Goal: Information Seeking & Learning: Learn about a topic

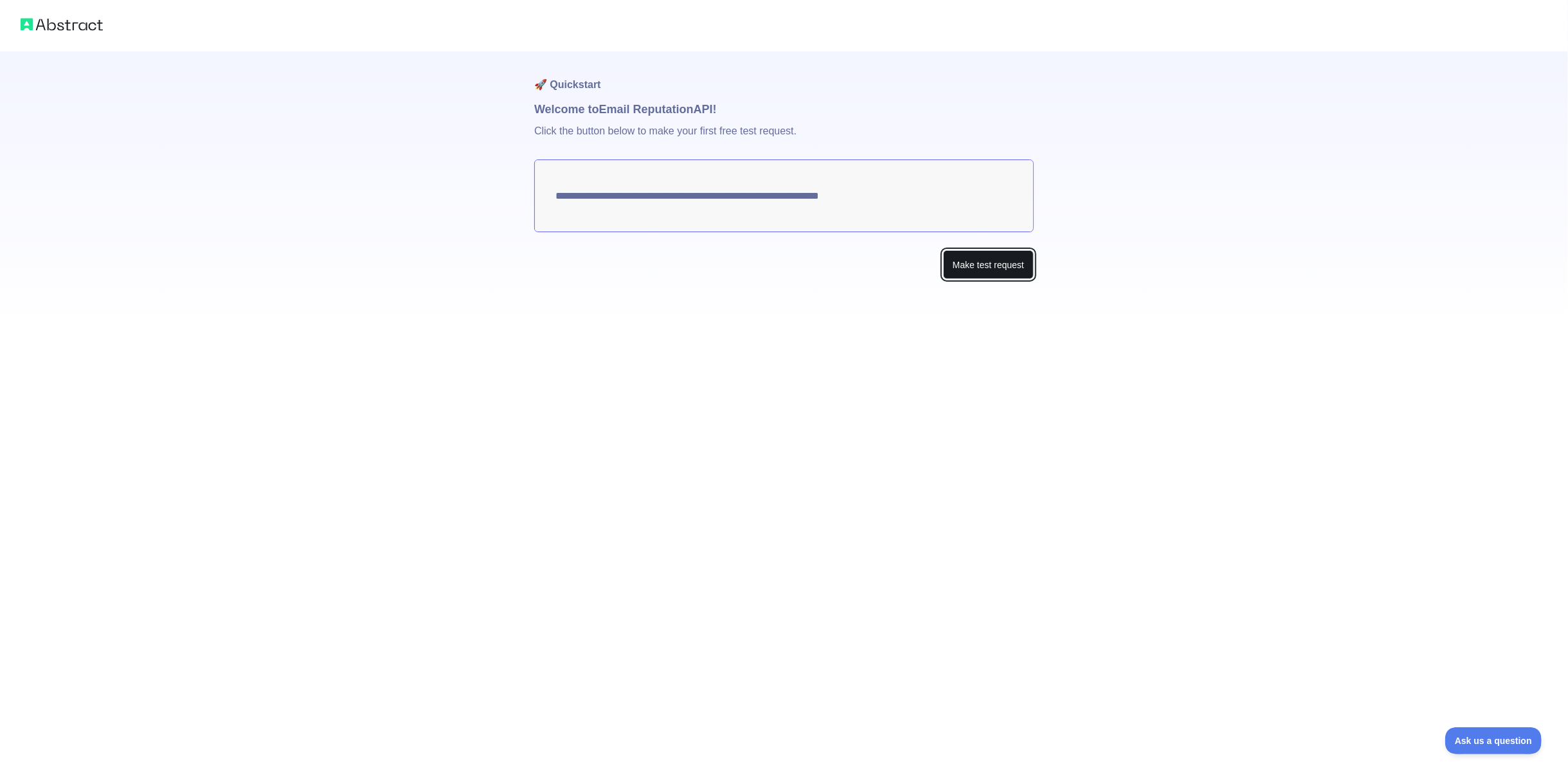
click at [999, 271] on button "Make test request" at bounding box center [988, 264] width 91 height 29
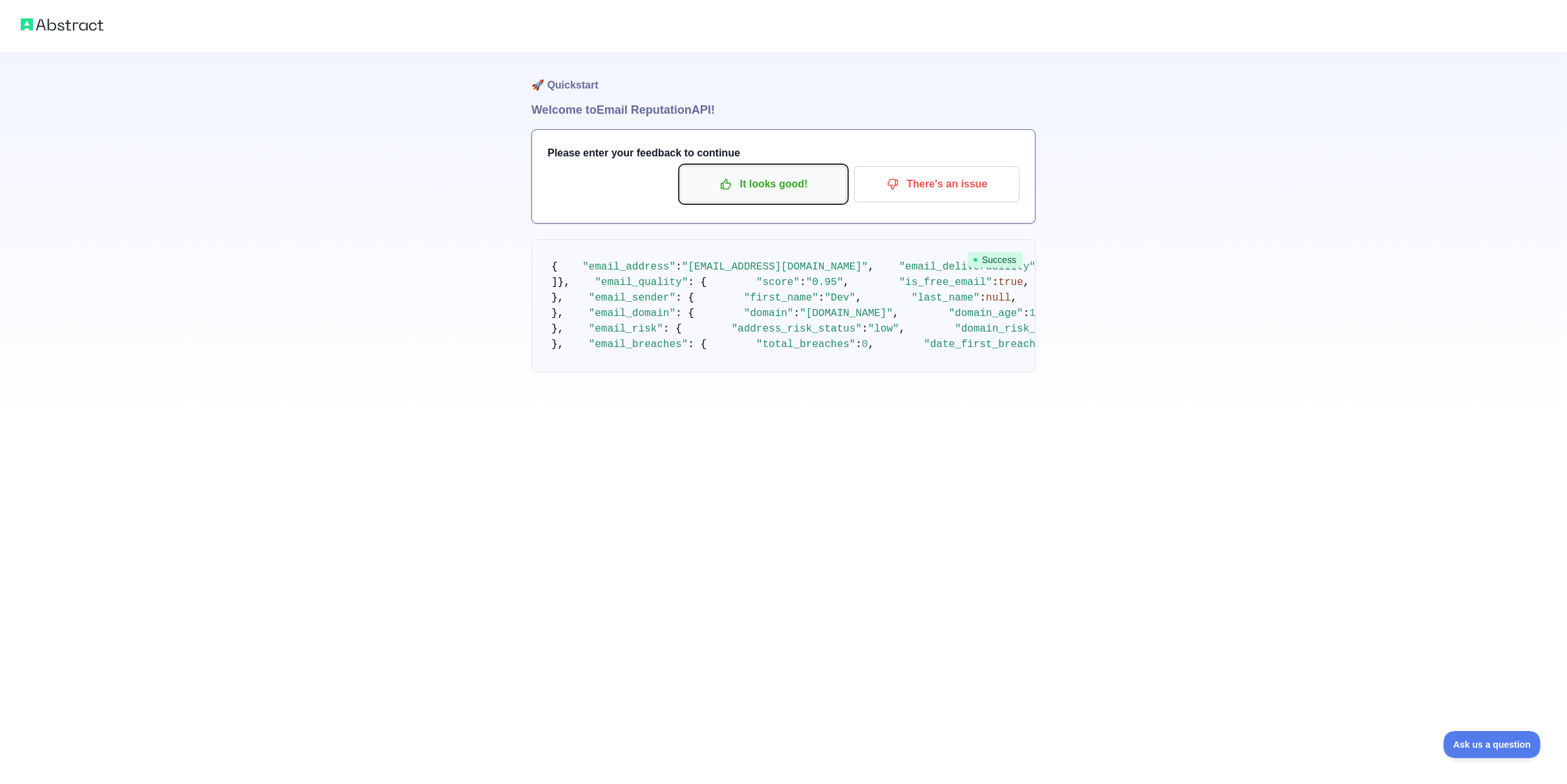
click at [773, 181] on p "It looks good!" at bounding box center [763, 184] width 146 height 22
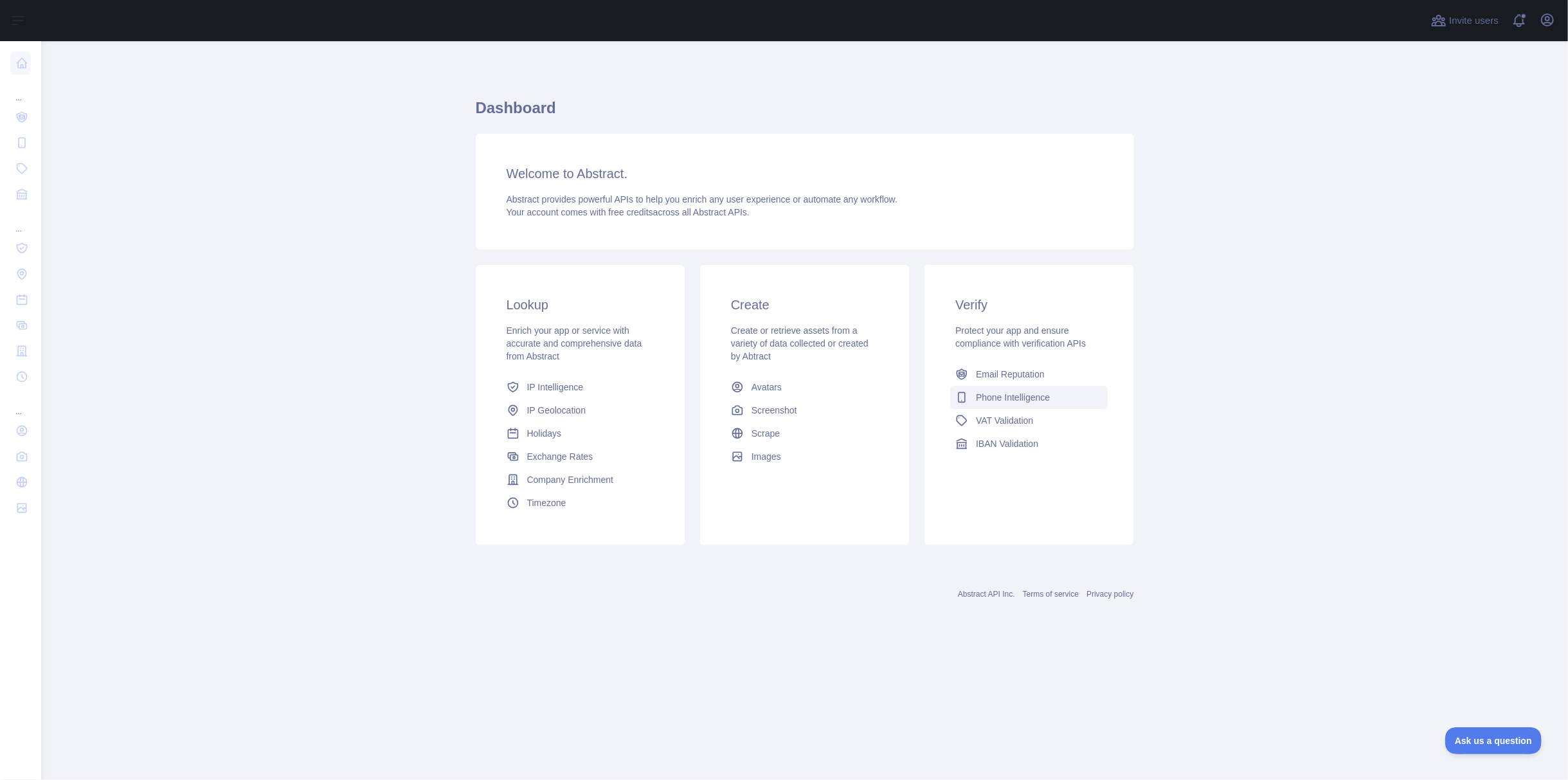
click at [1008, 400] on span "Phone Intelligence" at bounding box center [1013, 397] width 74 height 13
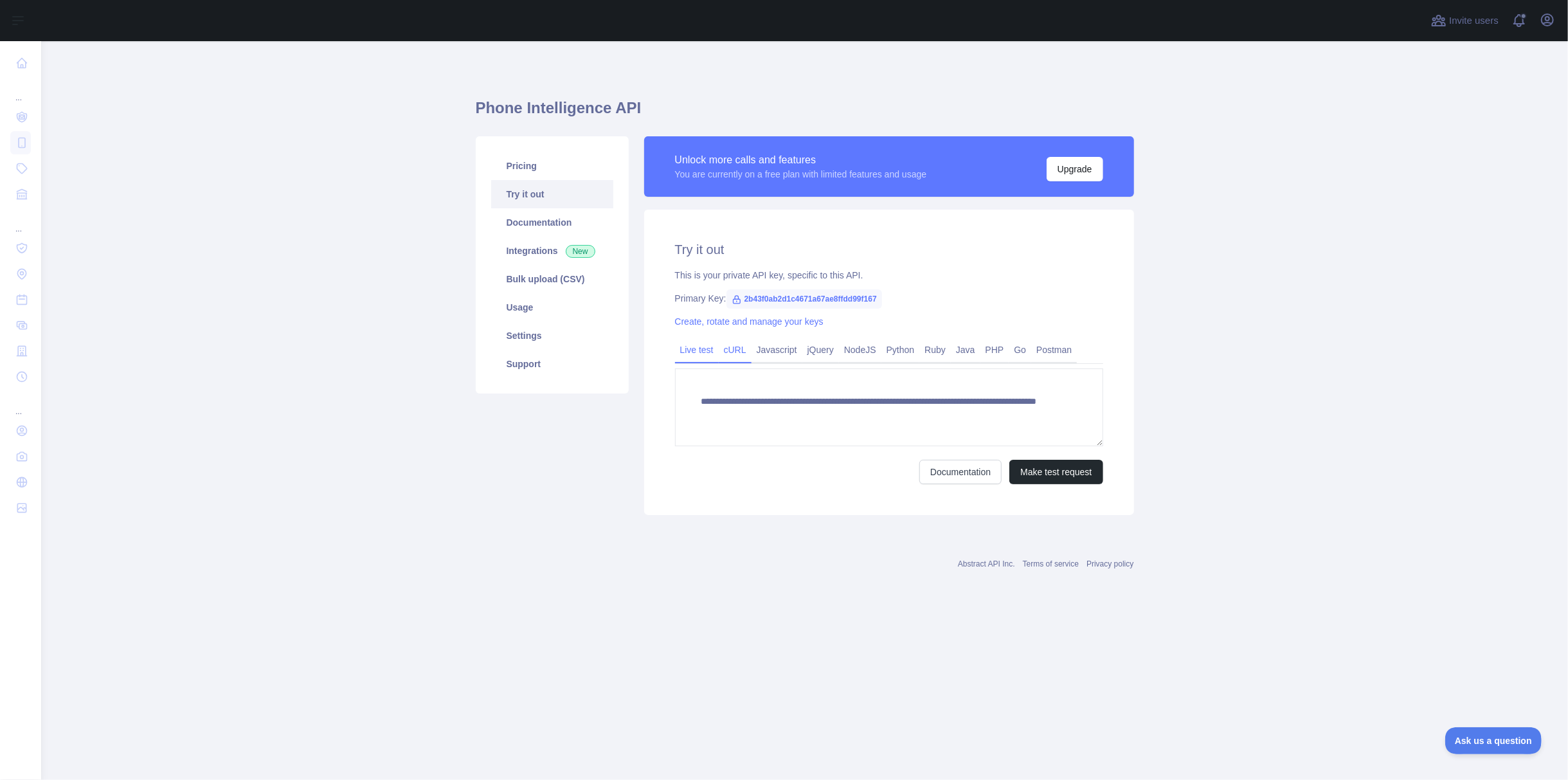
click at [734, 351] on link "cURL" at bounding box center [735, 349] width 33 height 21
click at [987, 351] on link "PHP" at bounding box center [995, 349] width 29 height 21
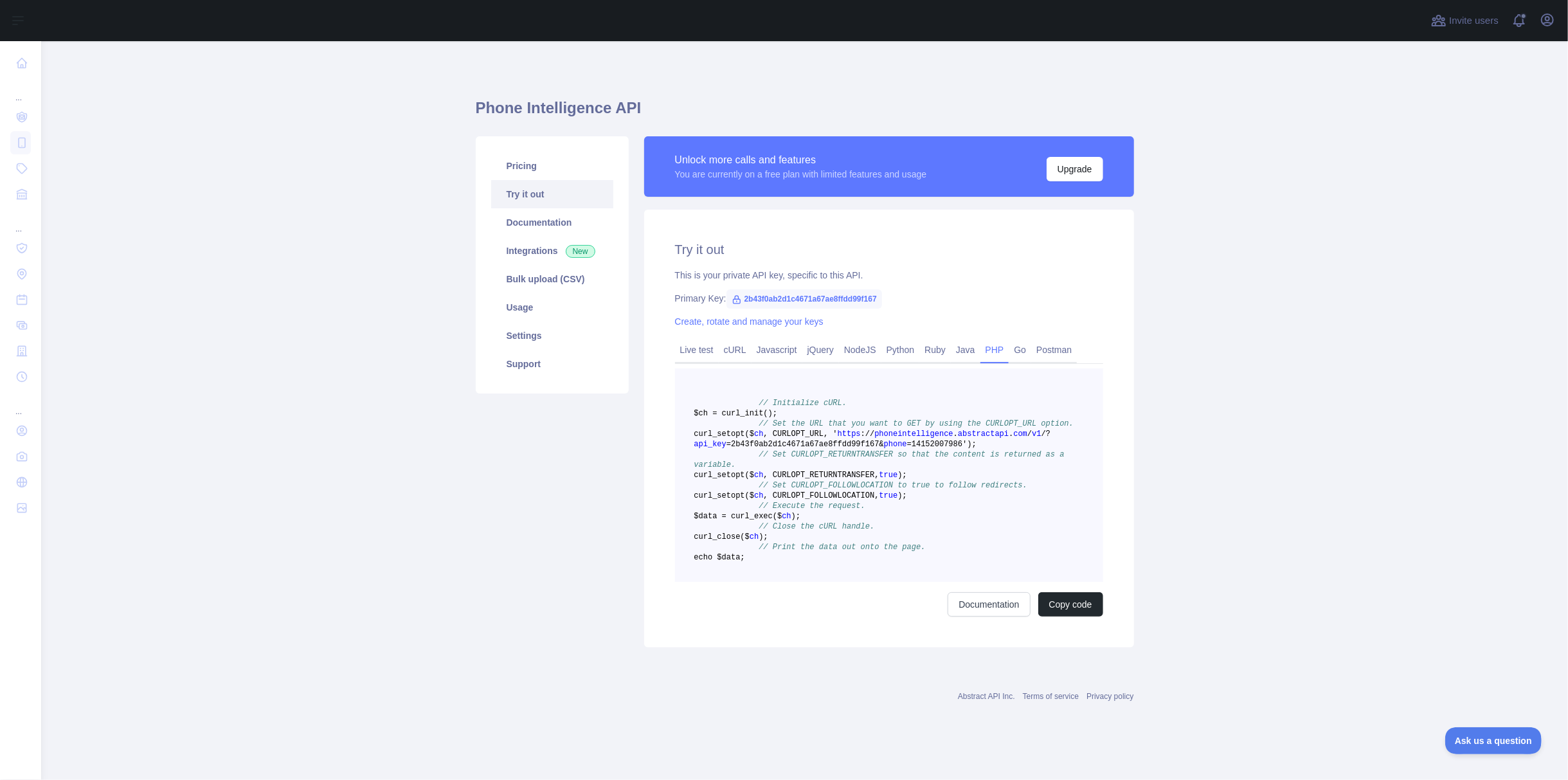
scroll to position [23, 0]
click at [985, 616] on link "Documentation" at bounding box center [989, 604] width 82 height 24
click at [510, 151] on link "Pricing" at bounding box center [553, 166] width 122 height 28
